Goal: Find specific page/section: Find specific page/section

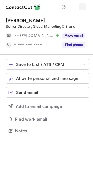
scroll to position [126, 93]
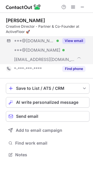
scroll to position [150, 93]
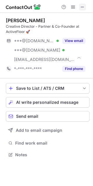
click at [79, 4] on button at bounding box center [82, 6] width 7 height 7
